Goal: Information Seeking & Learning: Learn about a topic

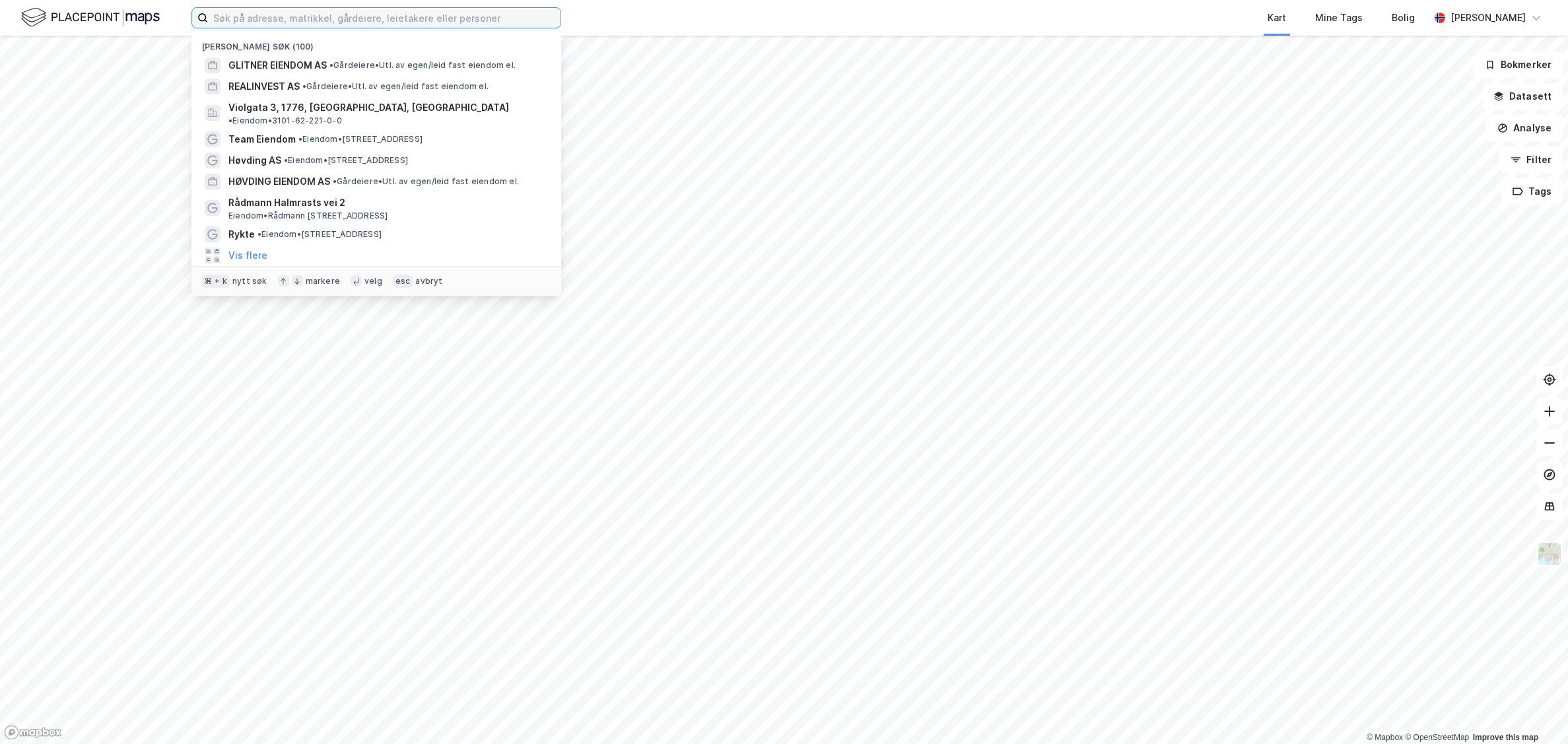
click at [326, 15] on input at bounding box center [384, 18] width 352 height 20
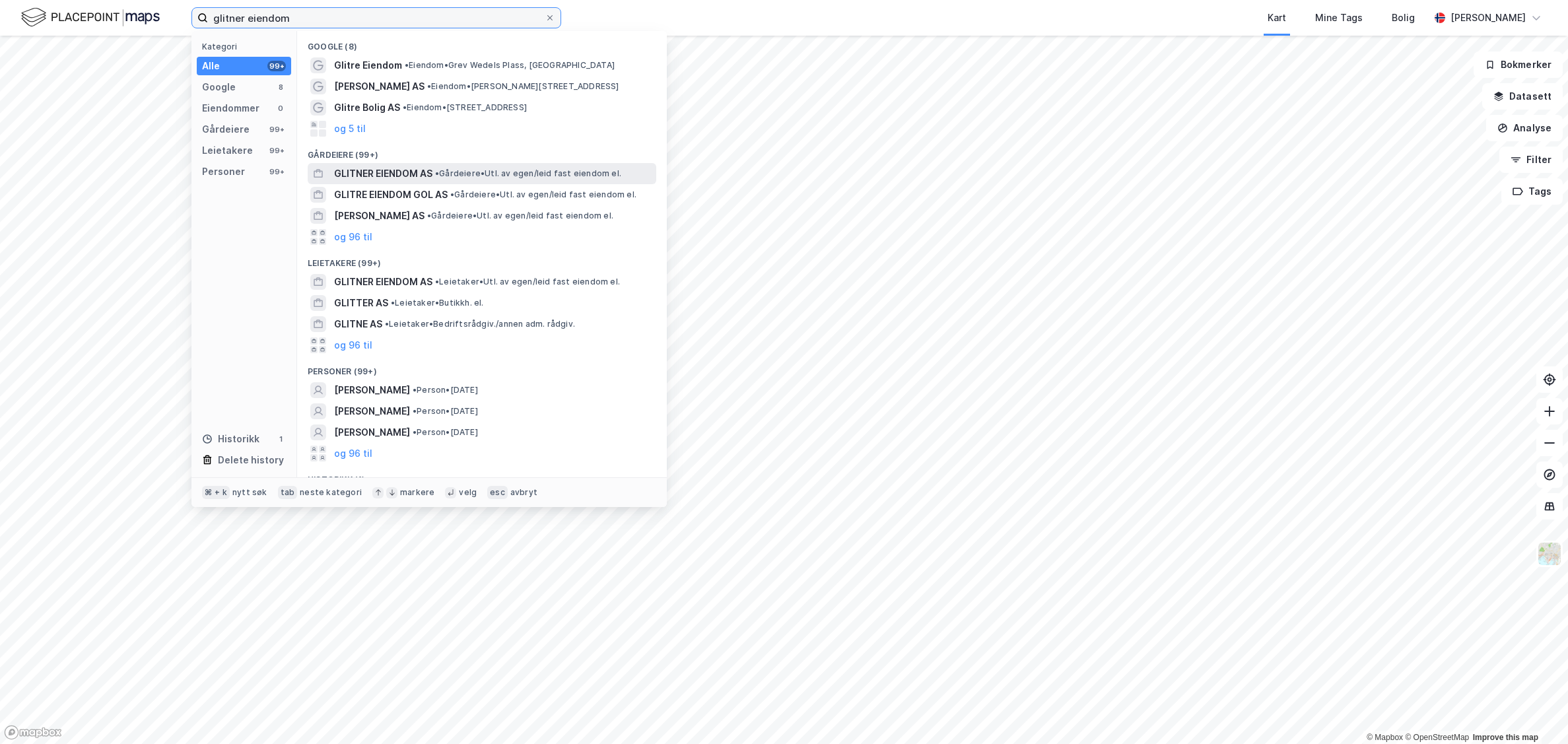
type input "glitner eiendom"
click at [381, 177] on span "GLITNER EIENDOM AS" at bounding box center [383, 173] width 98 height 15
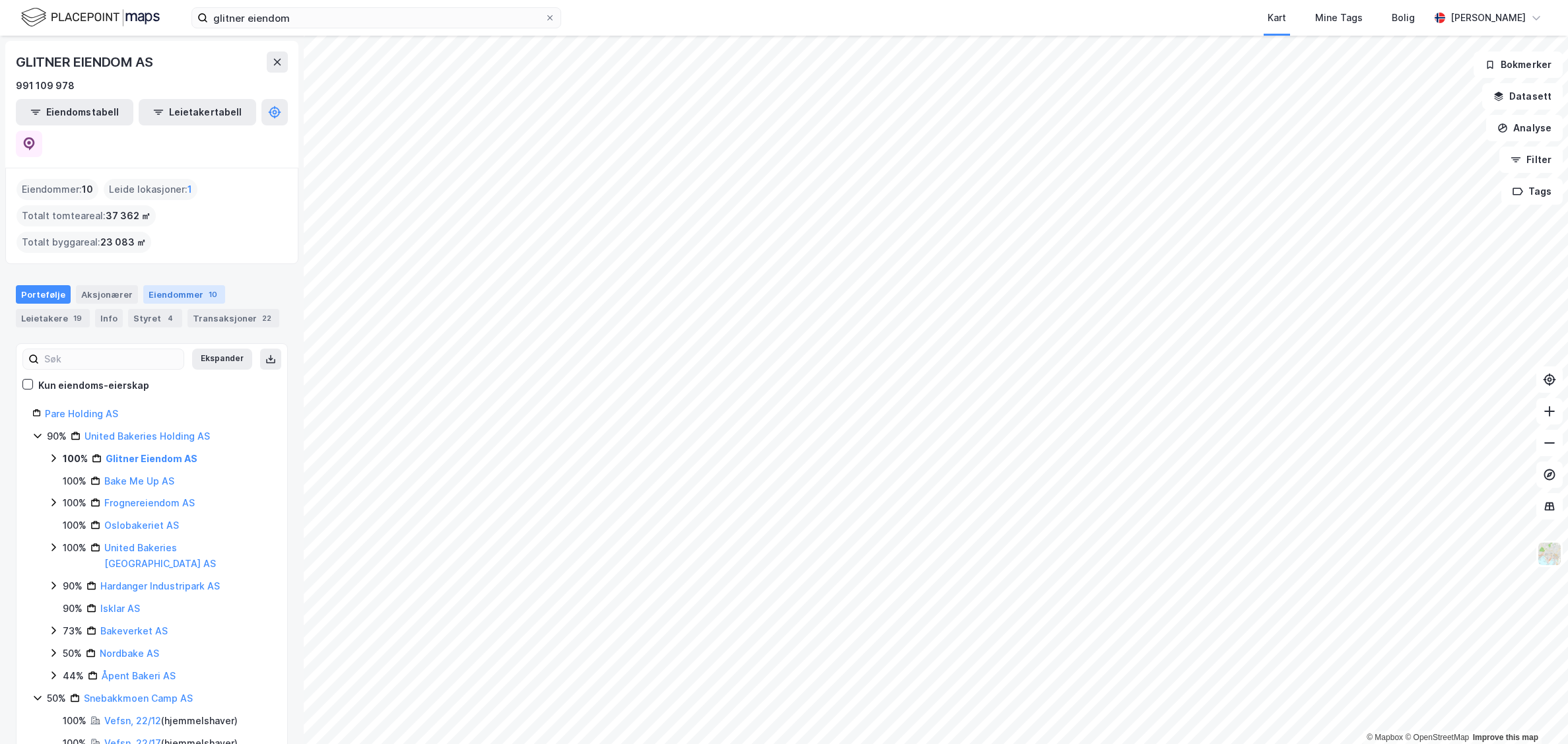
click at [189, 285] on div "Eiendommer 10" at bounding box center [184, 294] width 82 height 19
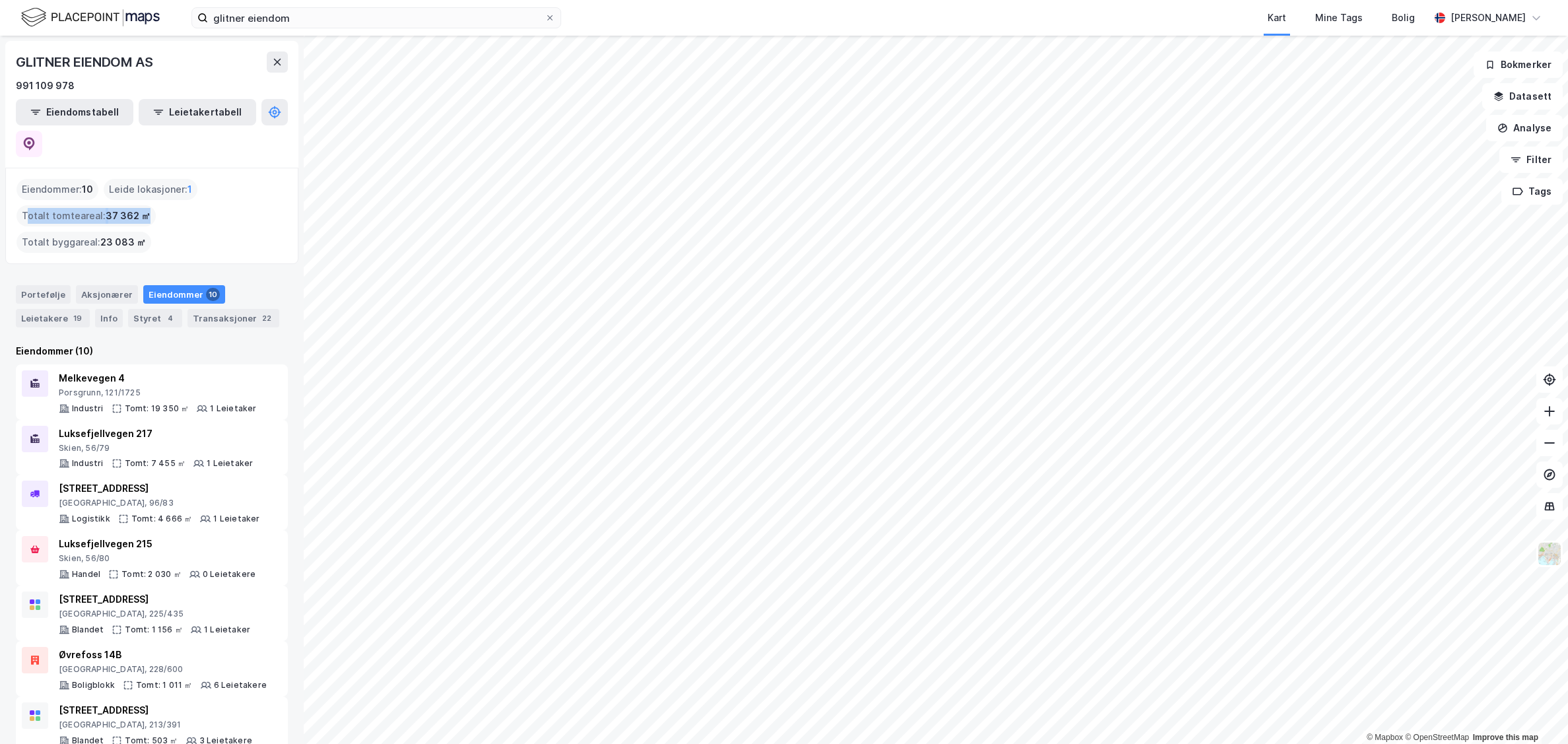
drag, startPoint x: 143, startPoint y: 185, endPoint x: 26, endPoint y: 182, distance: 117.0
click at [26, 205] on div "Totalt tomteareal : 37 362 ㎡" at bounding box center [86, 215] width 139 height 21
drag, startPoint x: 280, startPoint y: 183, endPoint x: 159, endPoint y: 177, distance: 121.1
click at [151, 231] on div "Totalt byggareal : 23 083 ㎡" at bounding box center [84, 242] width 135 height 21
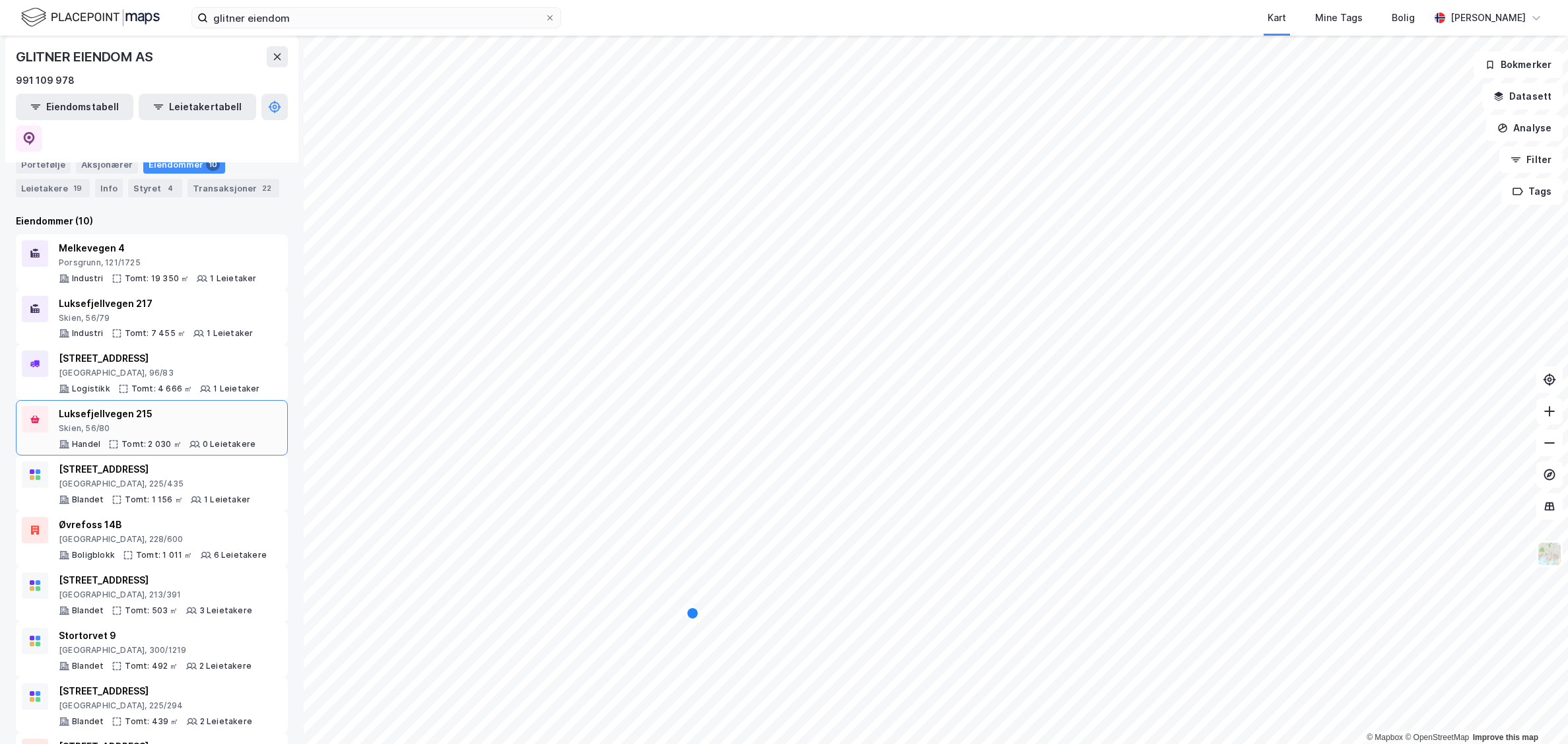
scroll to position [132, 0]
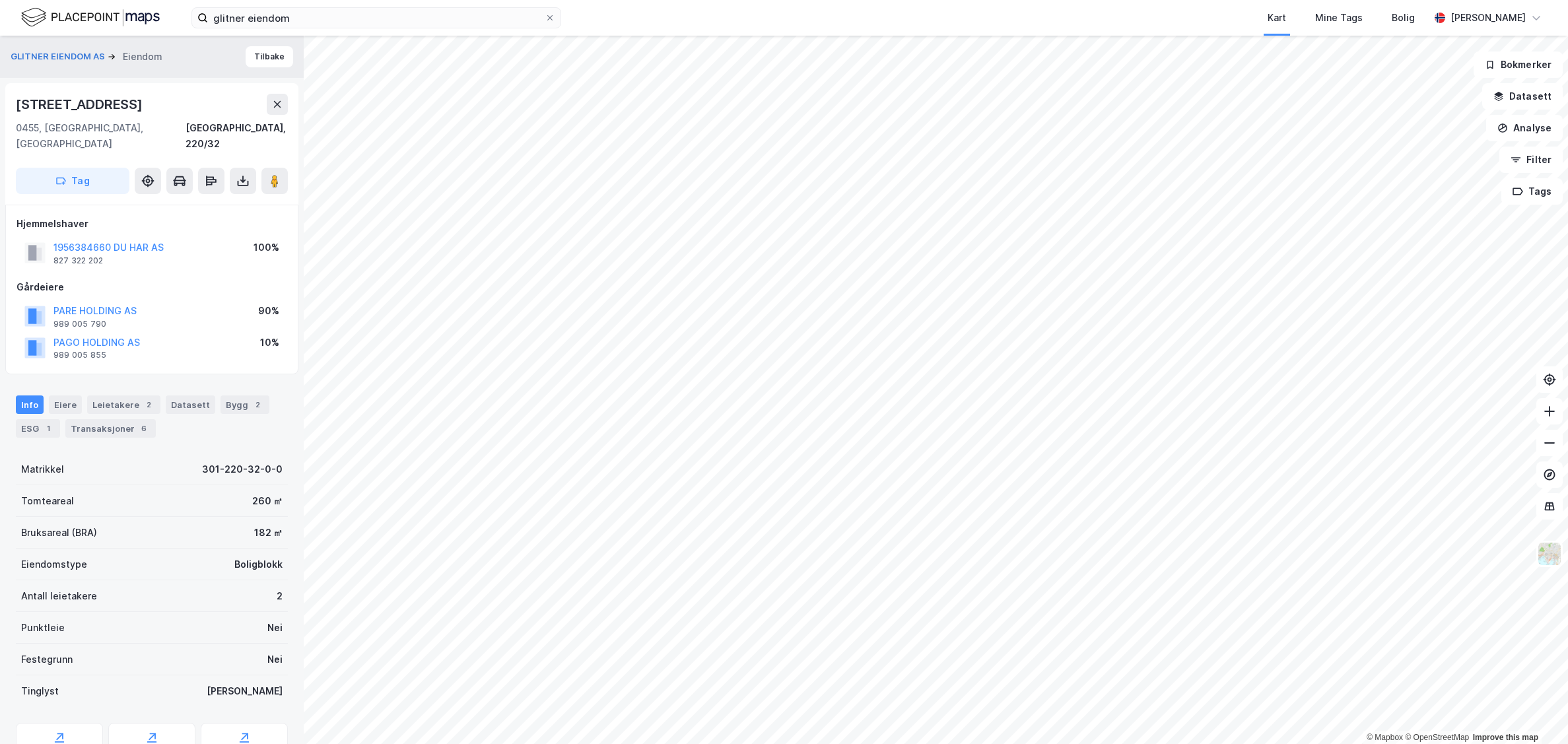
scroll to position [47, 0]
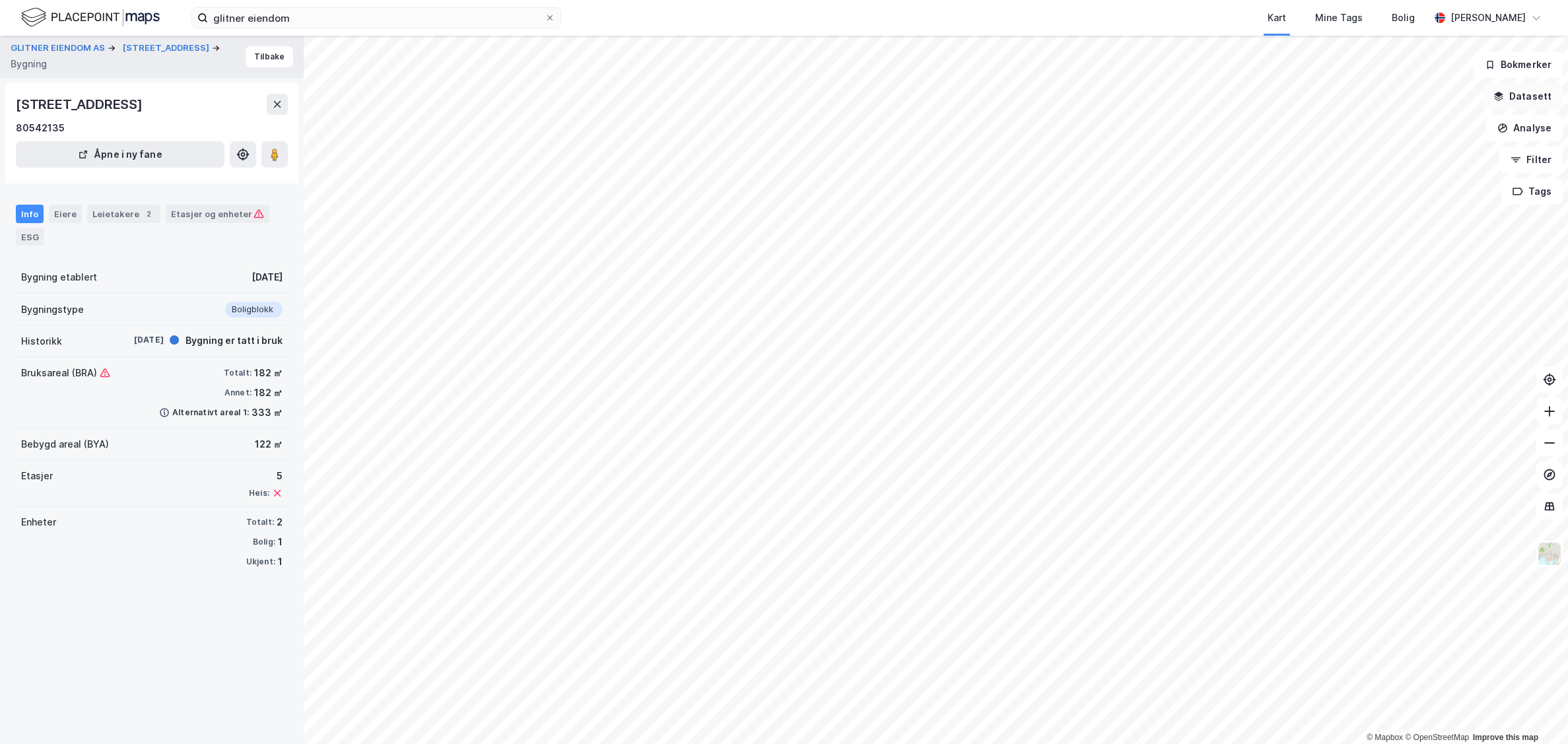
click at [1524, 94] on button "Datasett" at bounding box center [1523, 96] width 81 height 26
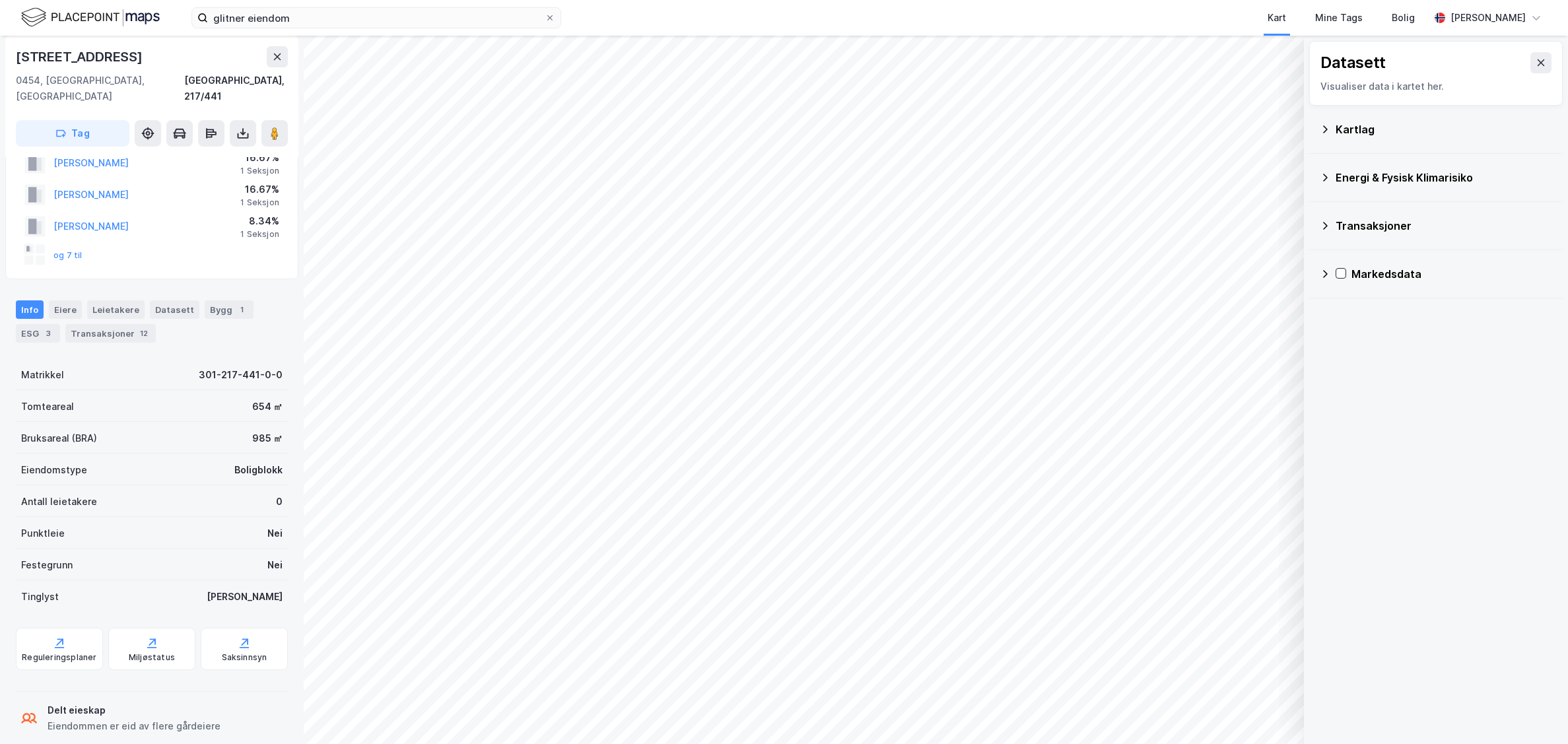
scroll to position [108, 0]
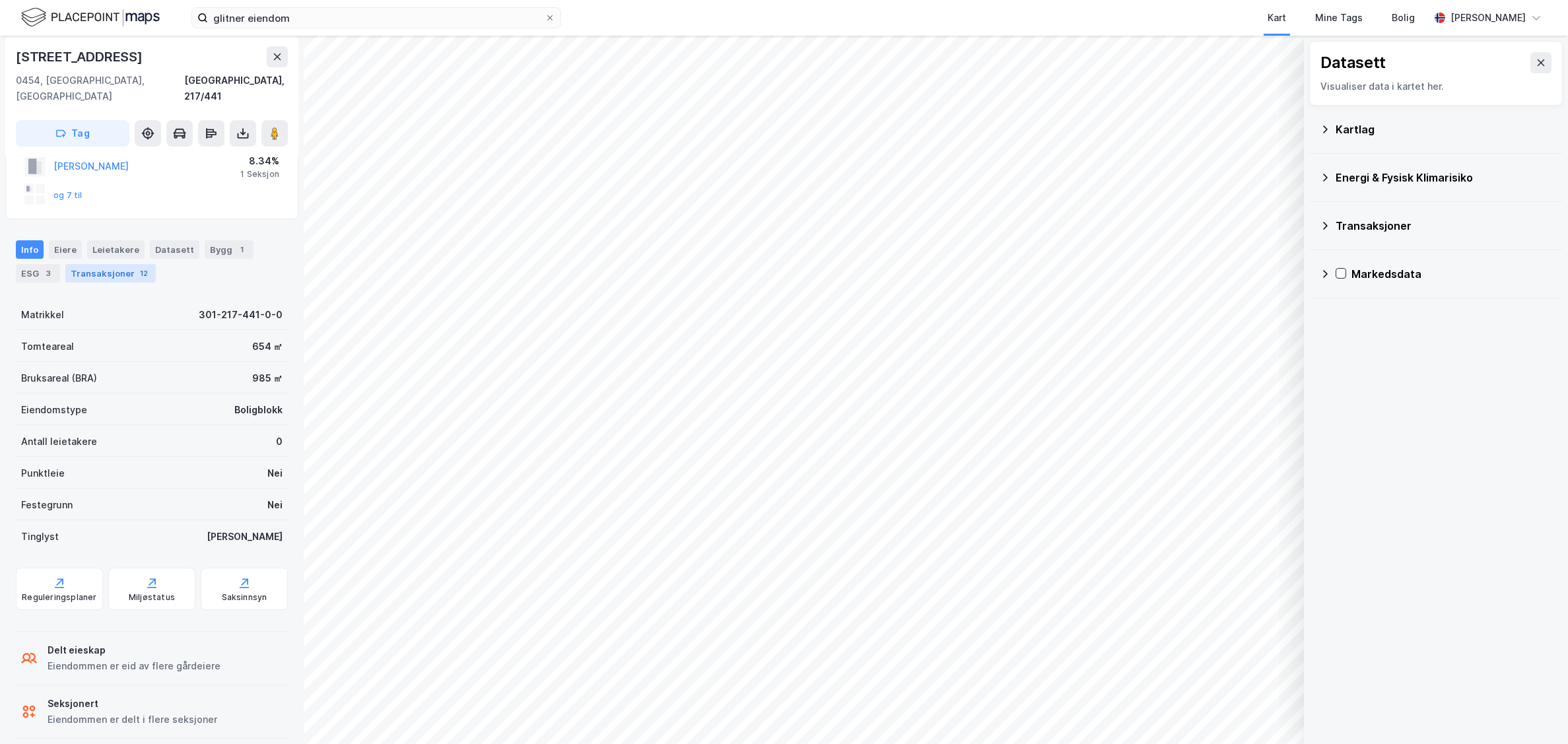
click at [132, 264] on div "Transaksjoner 12" at bounding box center [110, 273] width 91 height 19
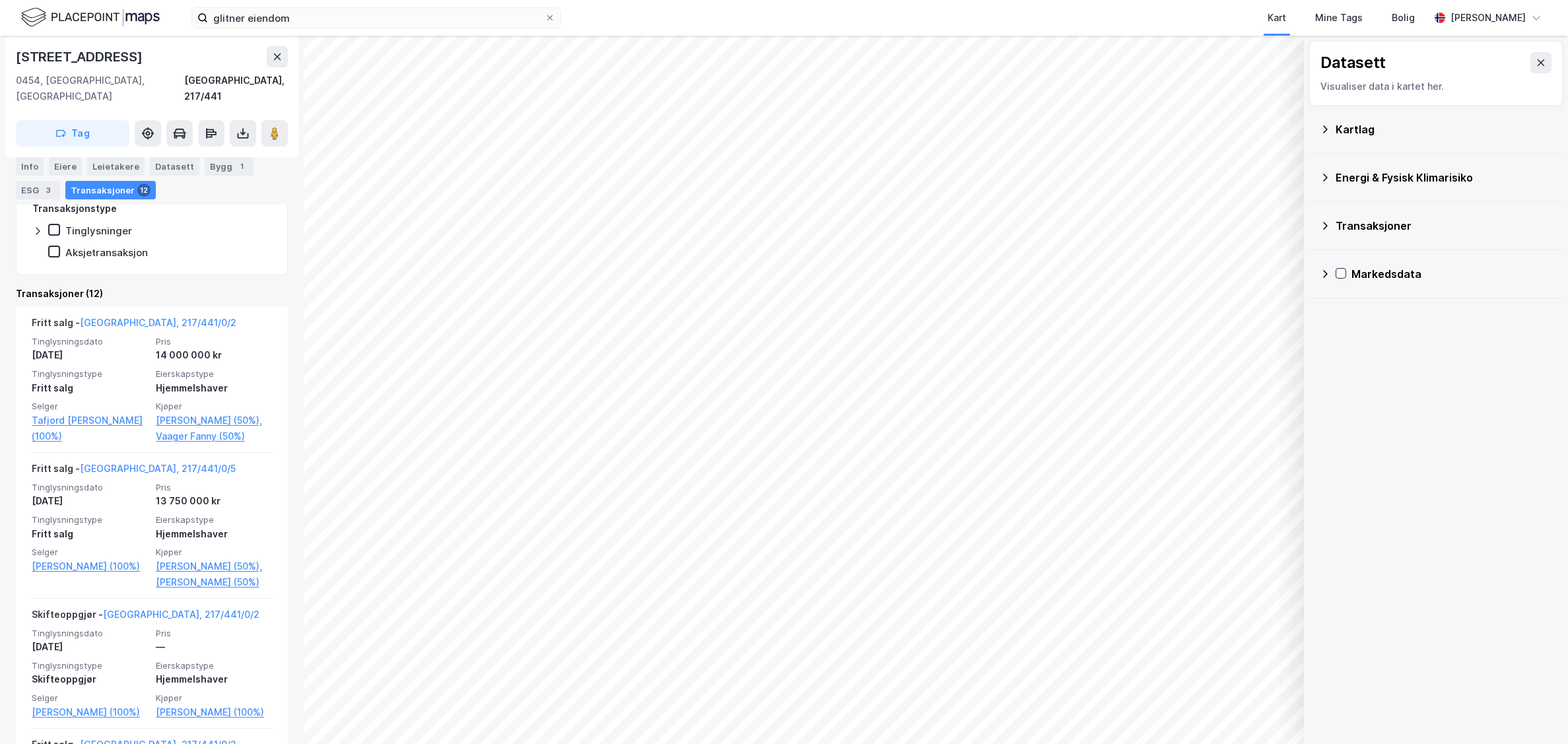
scroll to position [369, 0]
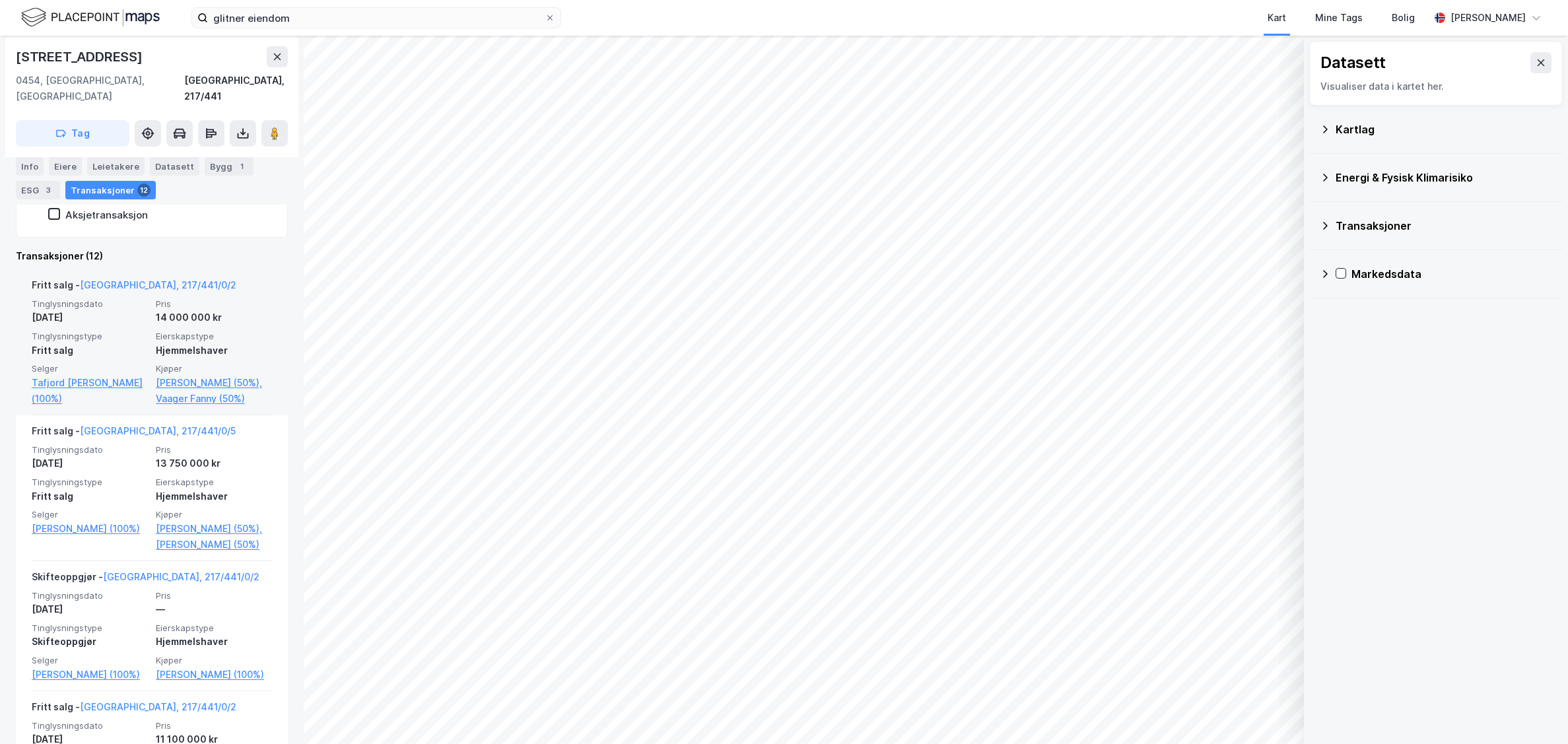
drag, startPoint x: 112, startPoint y: 305, endPoint x: 25, endPoint y: 297, distance: 87.4
click at [25, 297] on div "Fritt salg - [GEOGRAPHIC_DATA], 217/441/0/2 Tinglysningsdato [DATE] Pris 14 000…" at bounding box center [151, 342] width 272 height 146
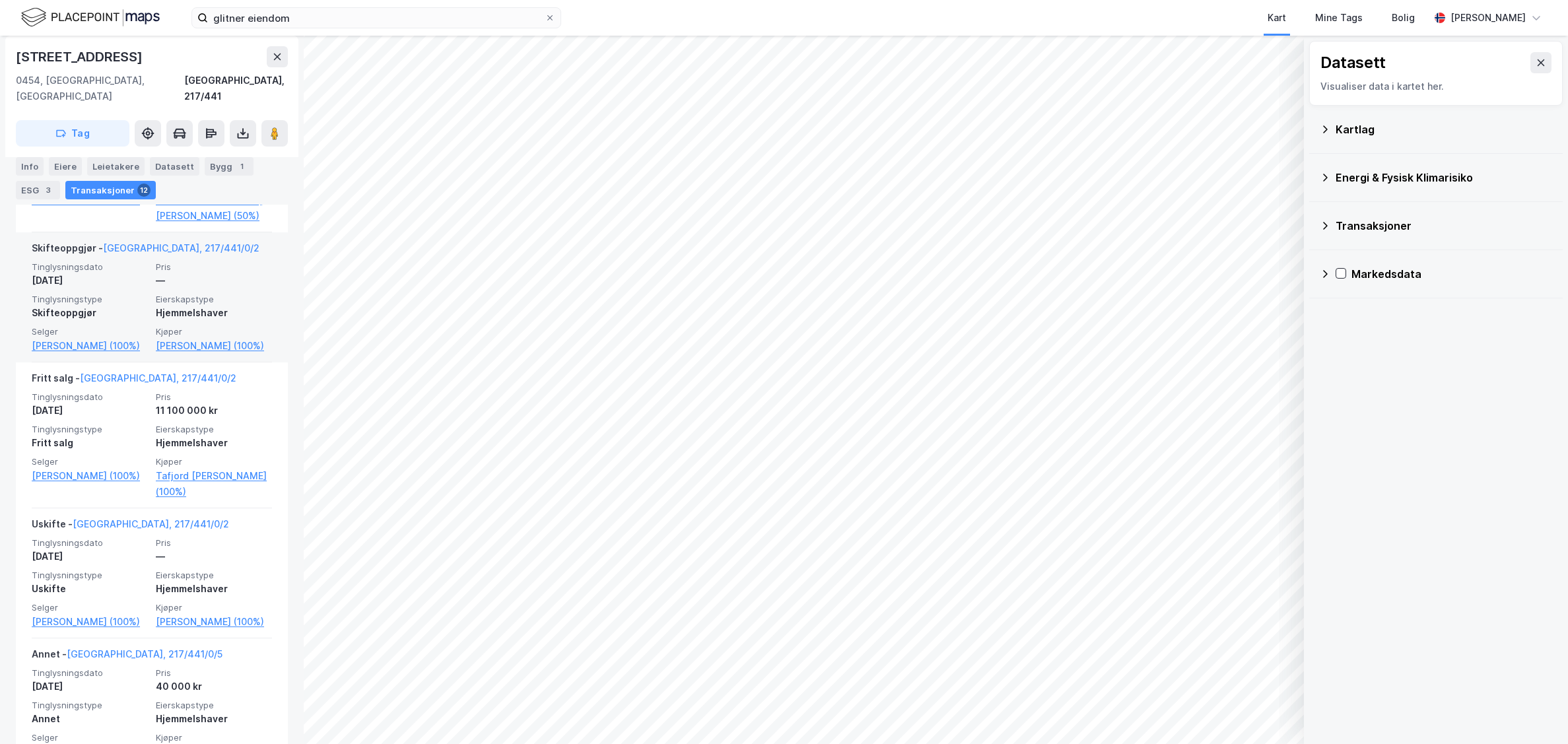
scroll to position [0, 0]
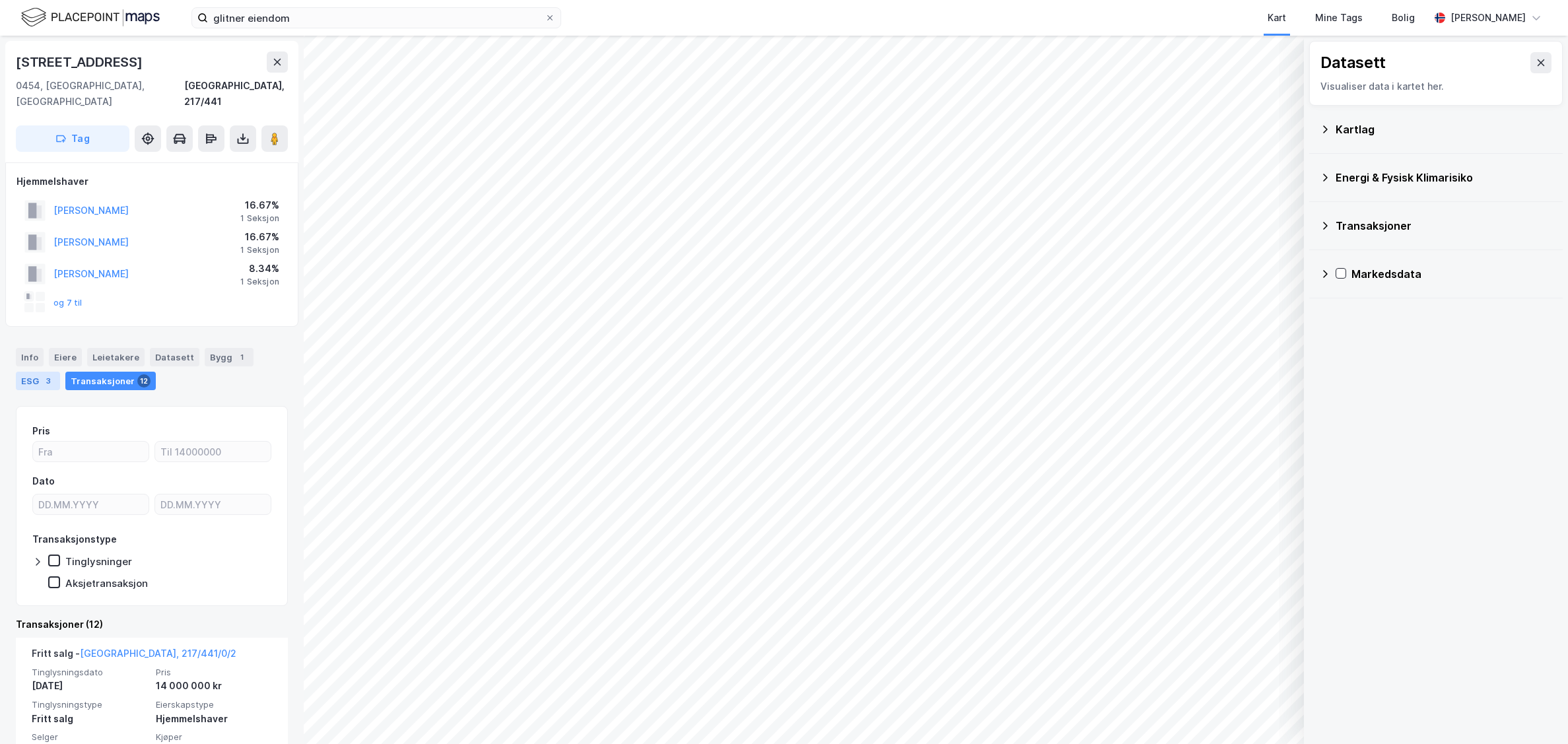
click at [35, 372] on div "ESG 3" at bounding box center [37, 381] width 44 height 19
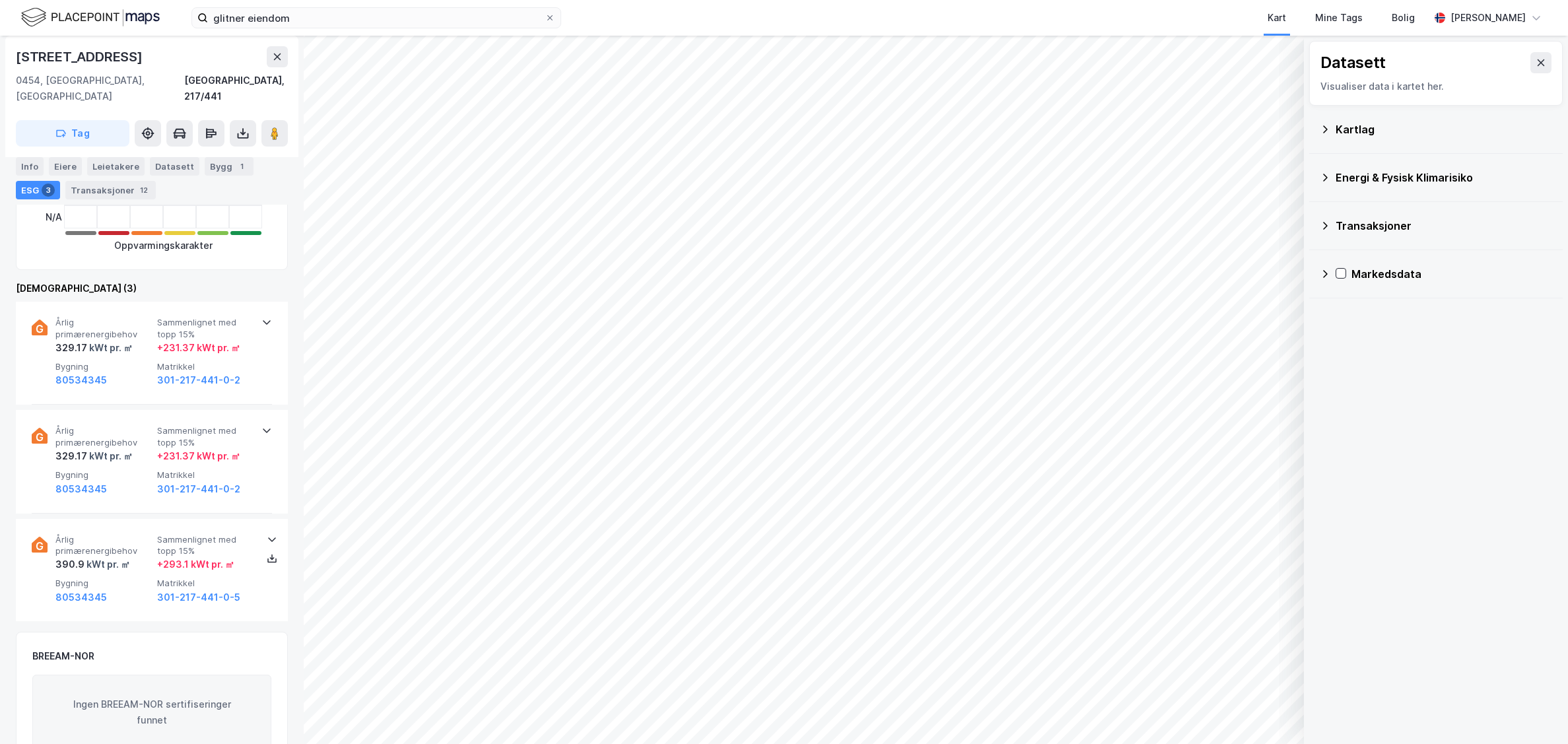
scroll to position [592, 0]
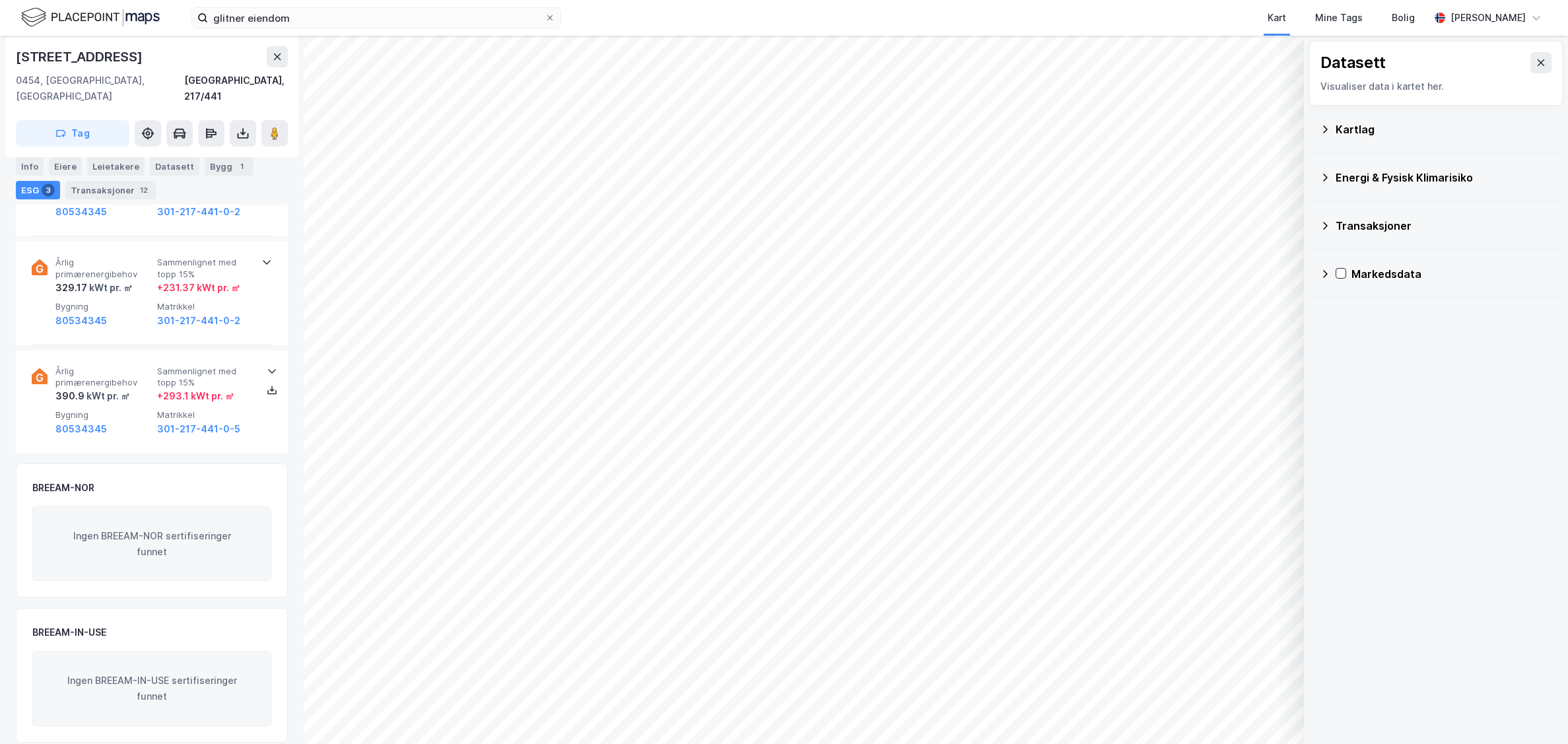
click at [1325, 179] on icon at bounding box center [1326, 178] width 11 height 11
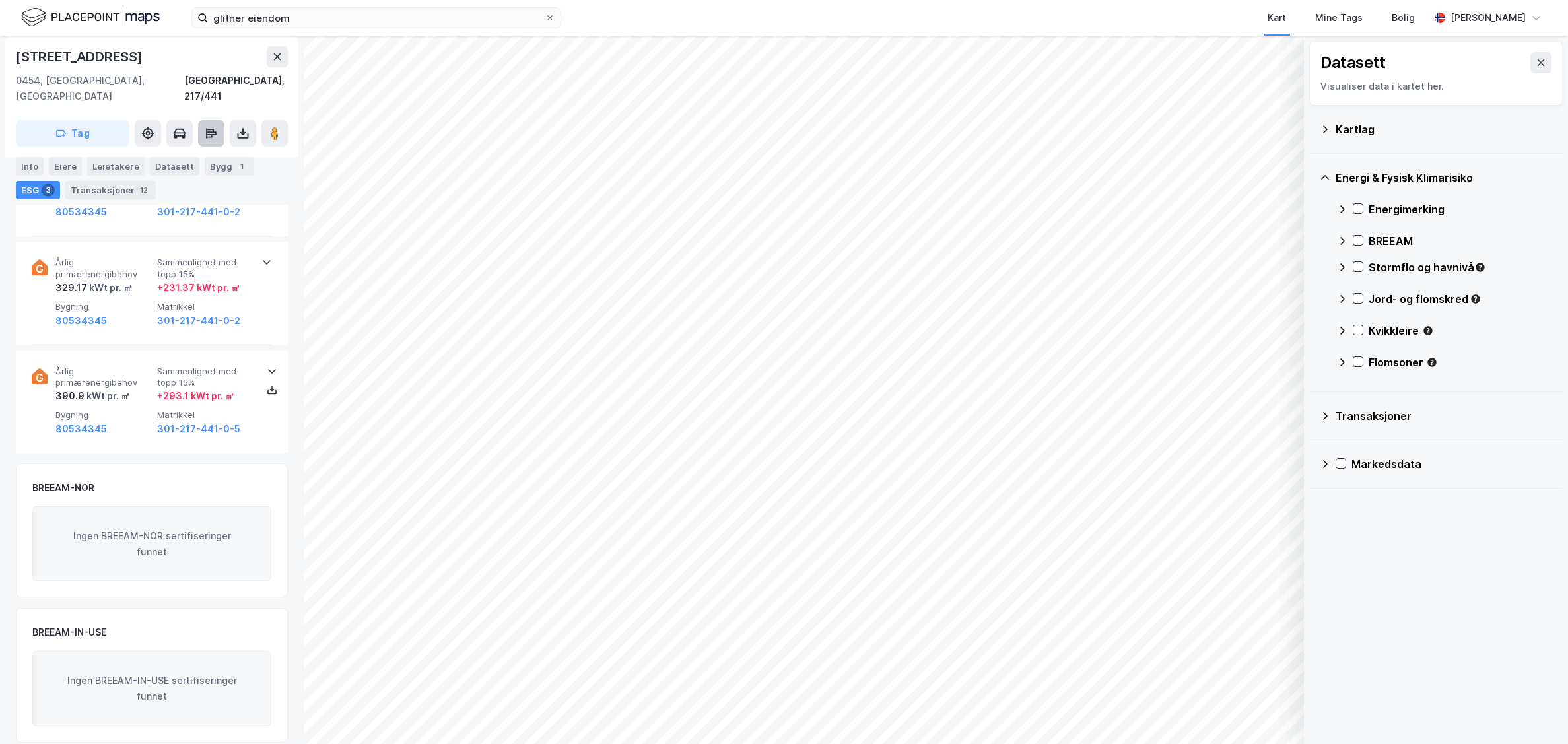
click at [205, 127] on icon at bounding box center [211, 133] width 13 height 13
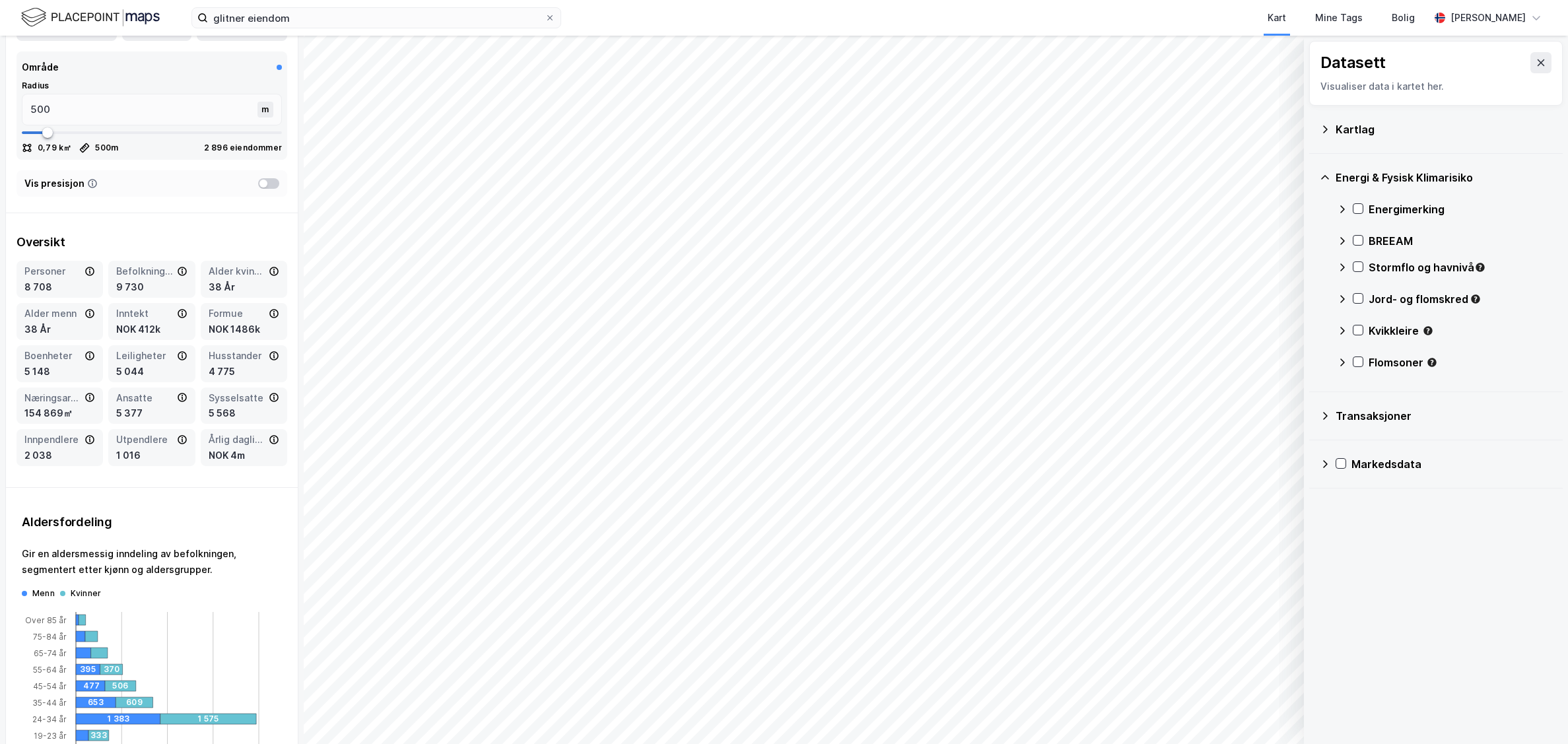
scroll to position [0, 0]
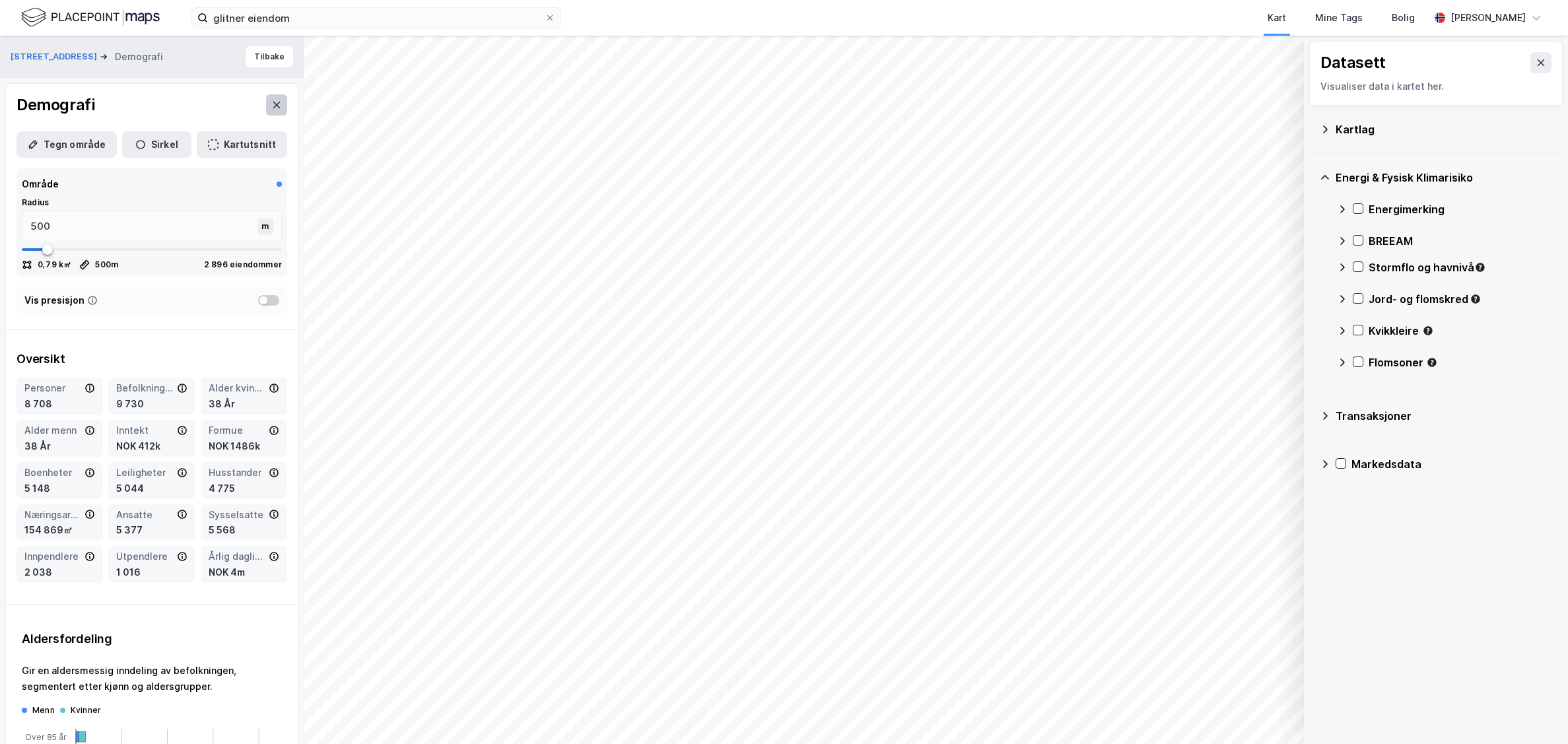
click at [269, 111] on button at bounding box center [276, 105] width 21 height 21
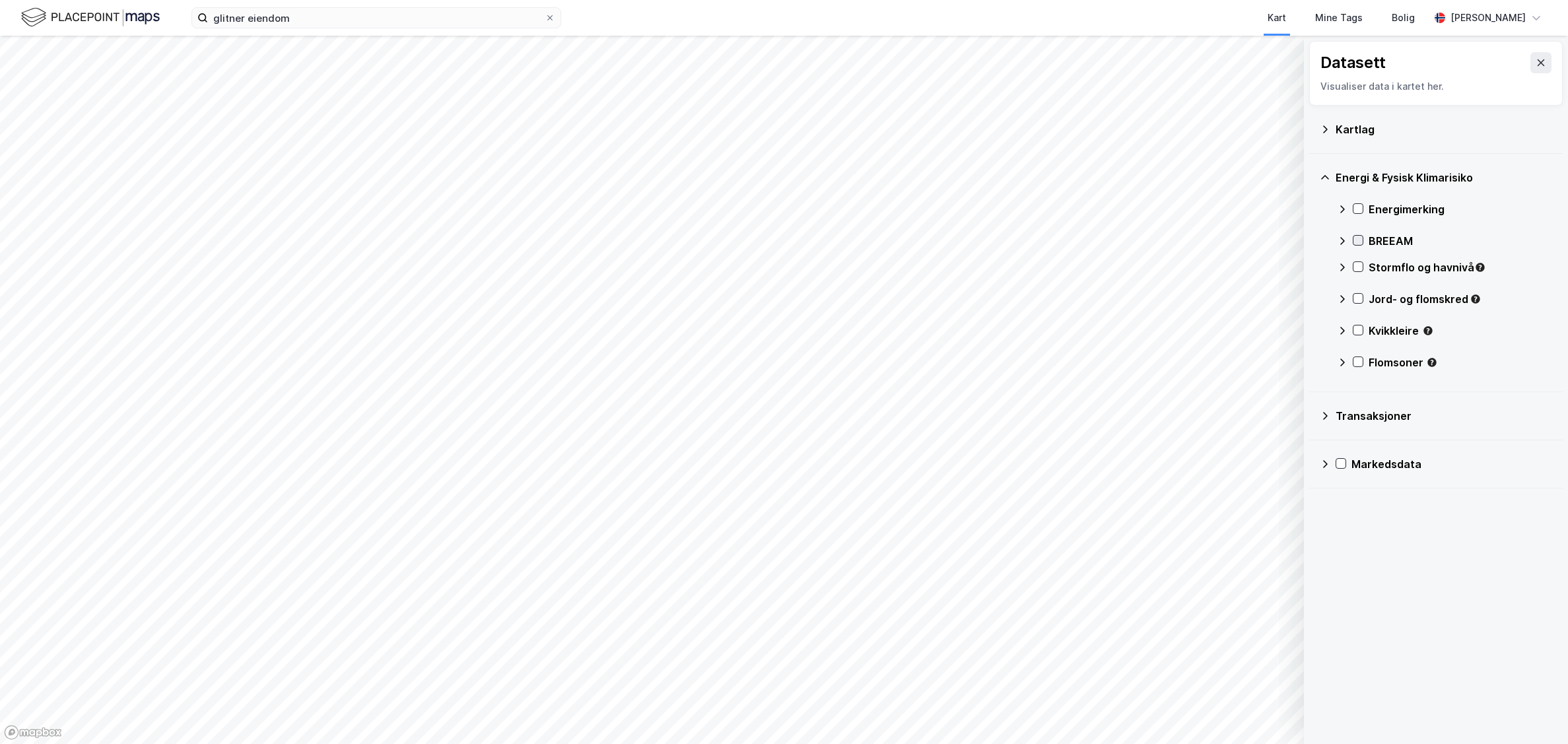
click at [1355, 238] on icon at bounding box center [1358, 240] width 9 height 9
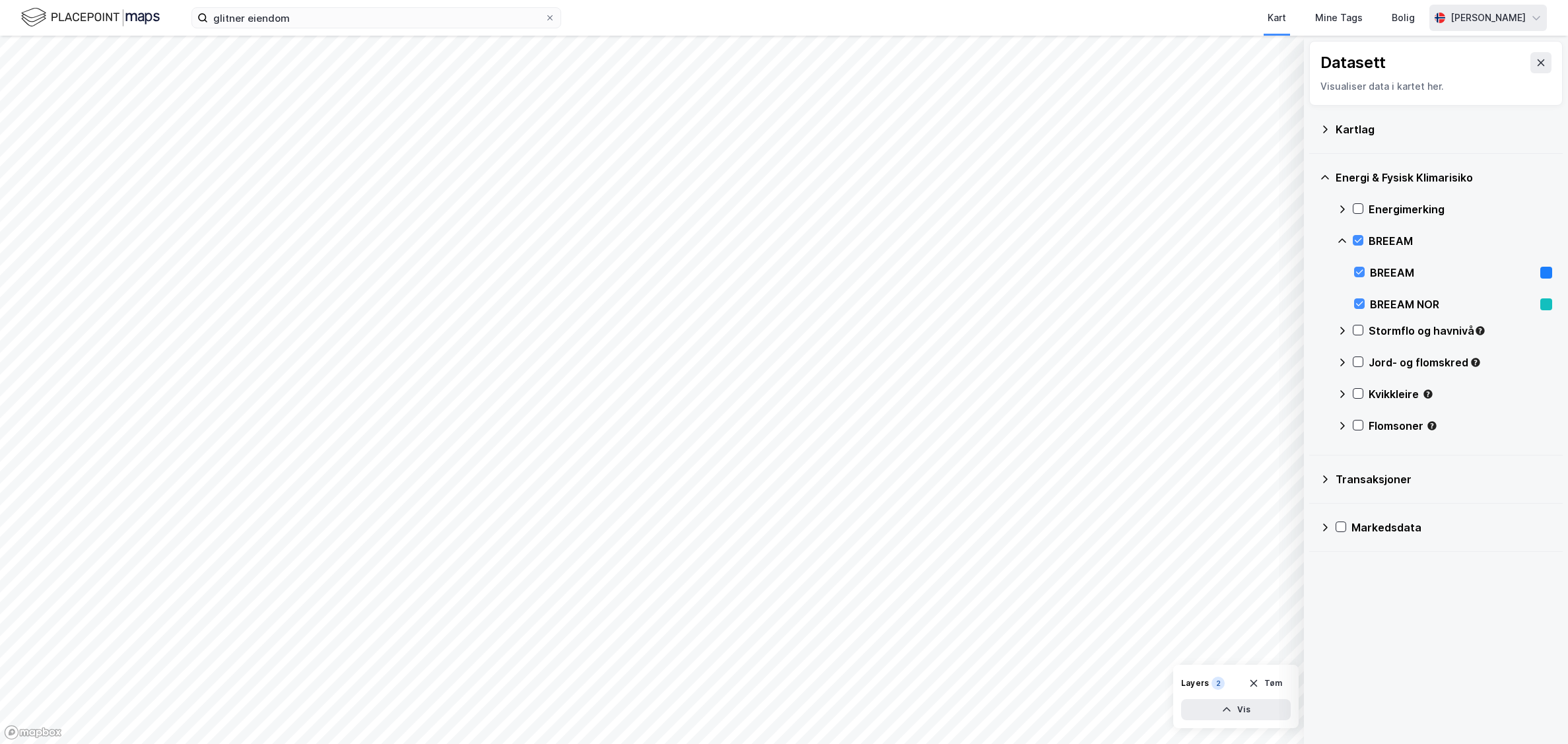
click at [1451, 15] on div "[PERSON_NAME]" at bounding box center [1488, 18] width 75 height 15
